Goal: Navigation & Orientation: Find specific page/section

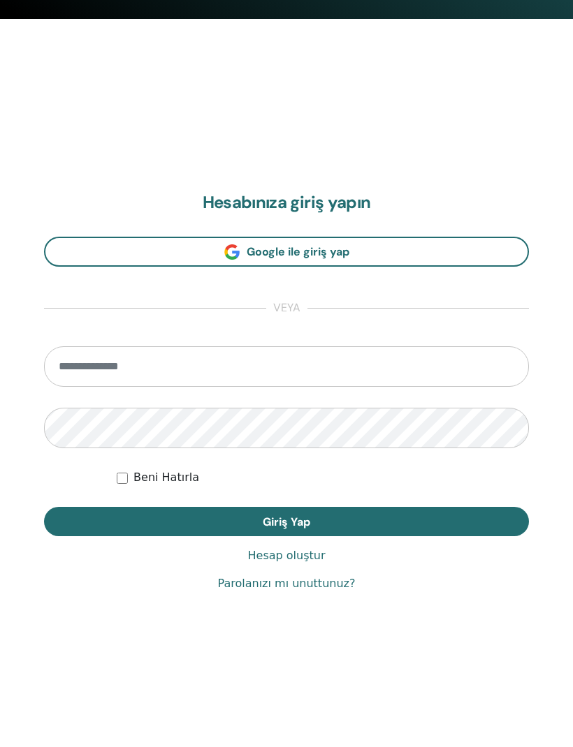
scroll to position [701, 0]
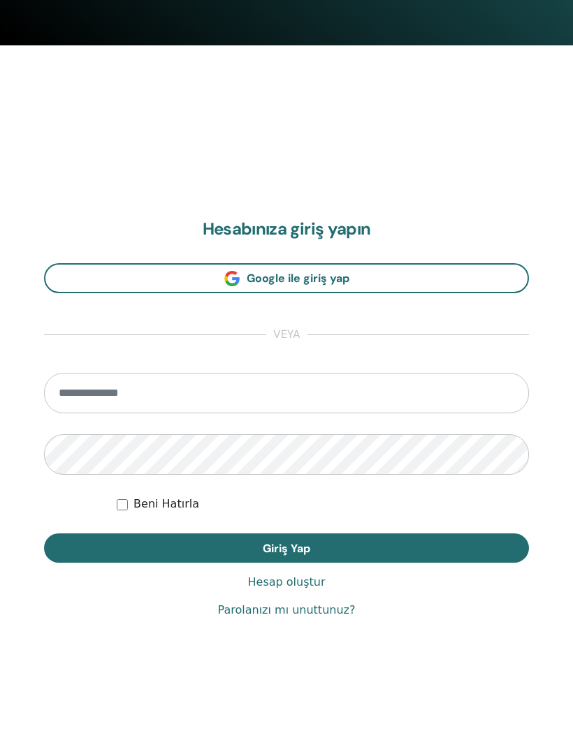
click at [93, 397] on input "email" at bounding box center [286, 394] width 485 height 40
type input "**********"
click at [286, 547] on button "Giriş Yap" at bounding box center [286, 548] width 485 height 29
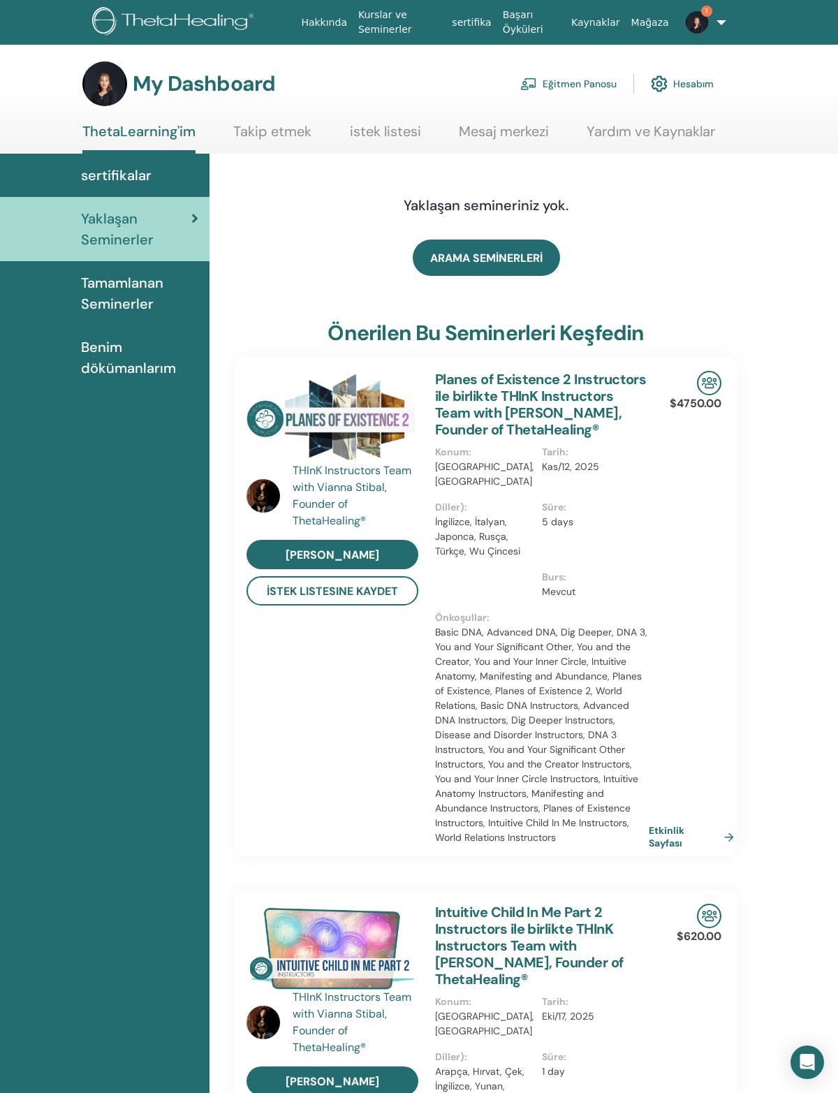
click at [565, 87] on link "Eğitmen Panosu" at bounding box center [568, 83] width 96 height 31
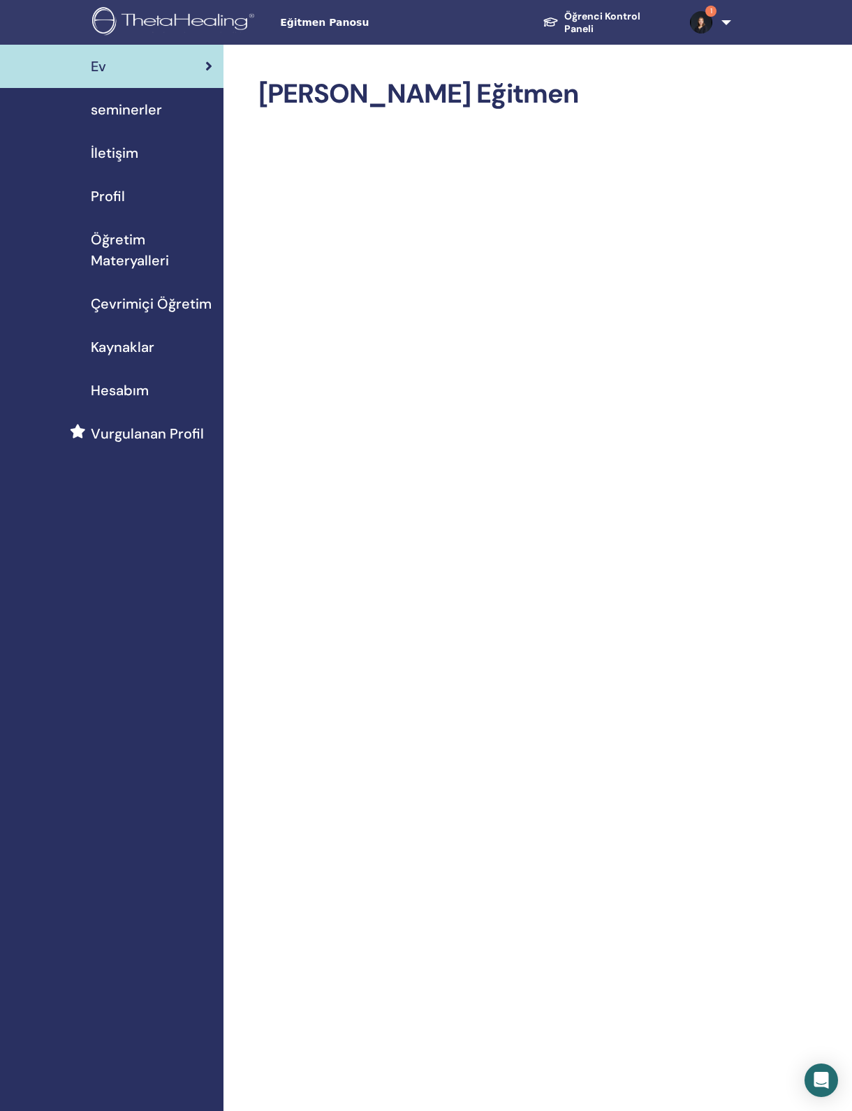
click at [146, 112] on span "seminerler" at bounding box center [126, 109] width 71 height 21
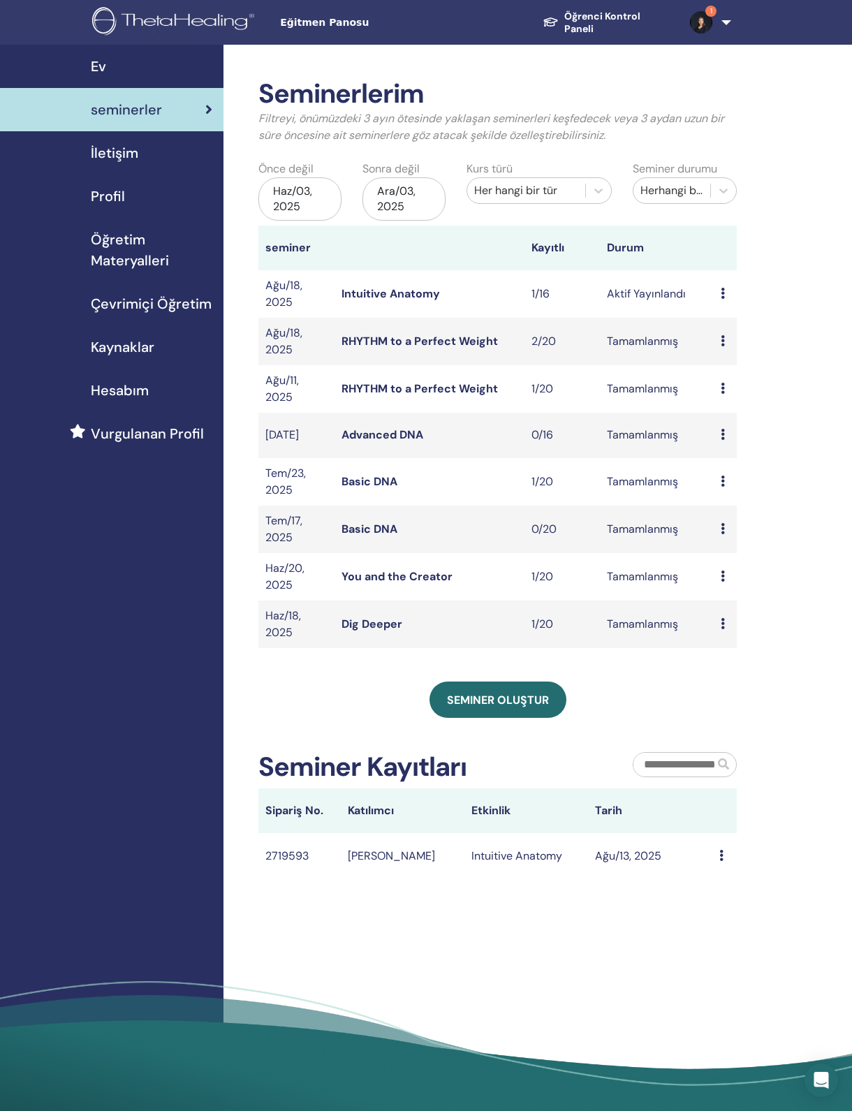
click at [723, 299] on icon at bounding box center [723, 293] width 4 height 11
click at [744, 317] on link "Ön izleme" at bounding box center [733, 311] width 50 height 15
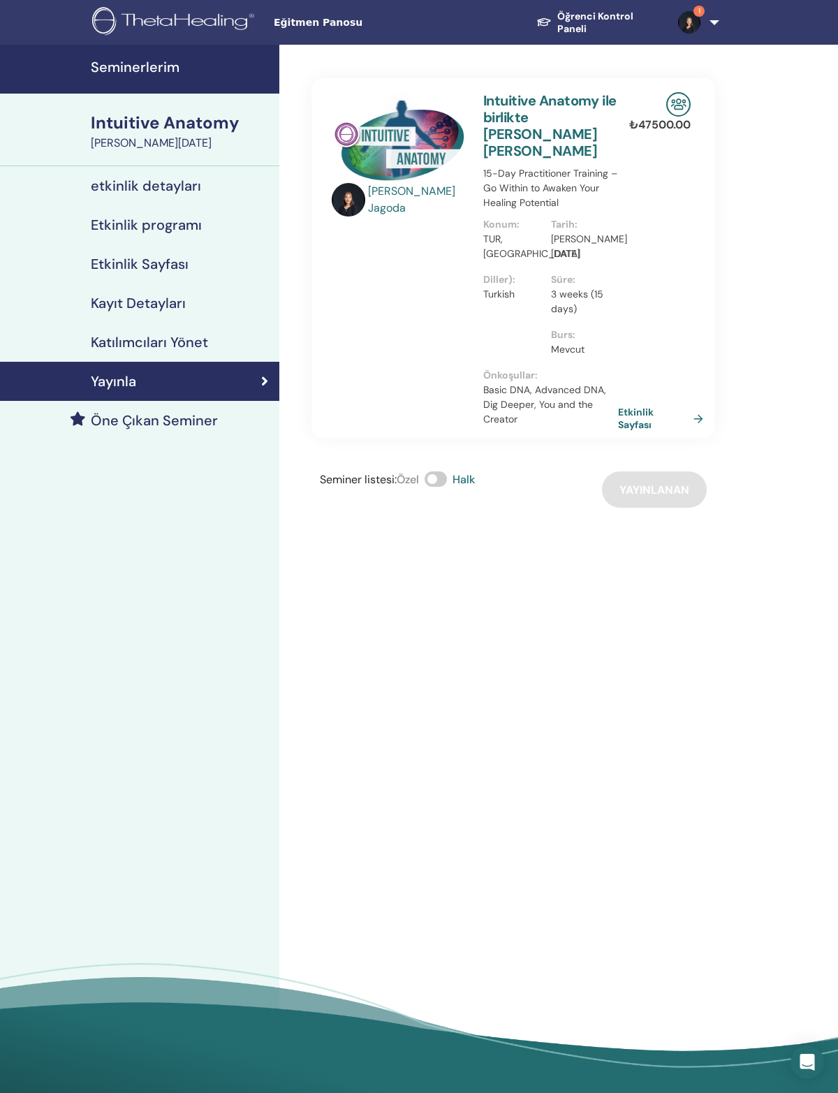
click at [688, 22] on img at bounding box center [689, 22] width 22 height 22
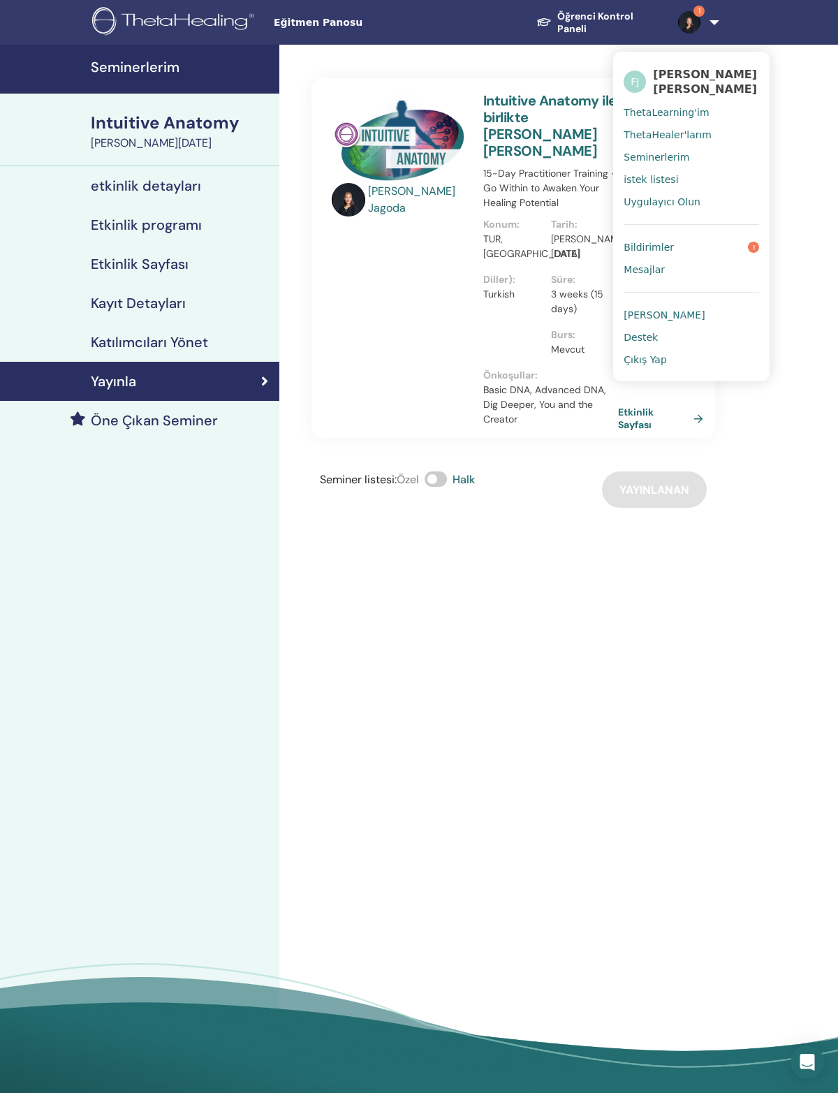
click at [693, 251] on link "Bildirimler 1" at bounding box center [690, 247] width 135 height 22
